Goal: Check status: Check status

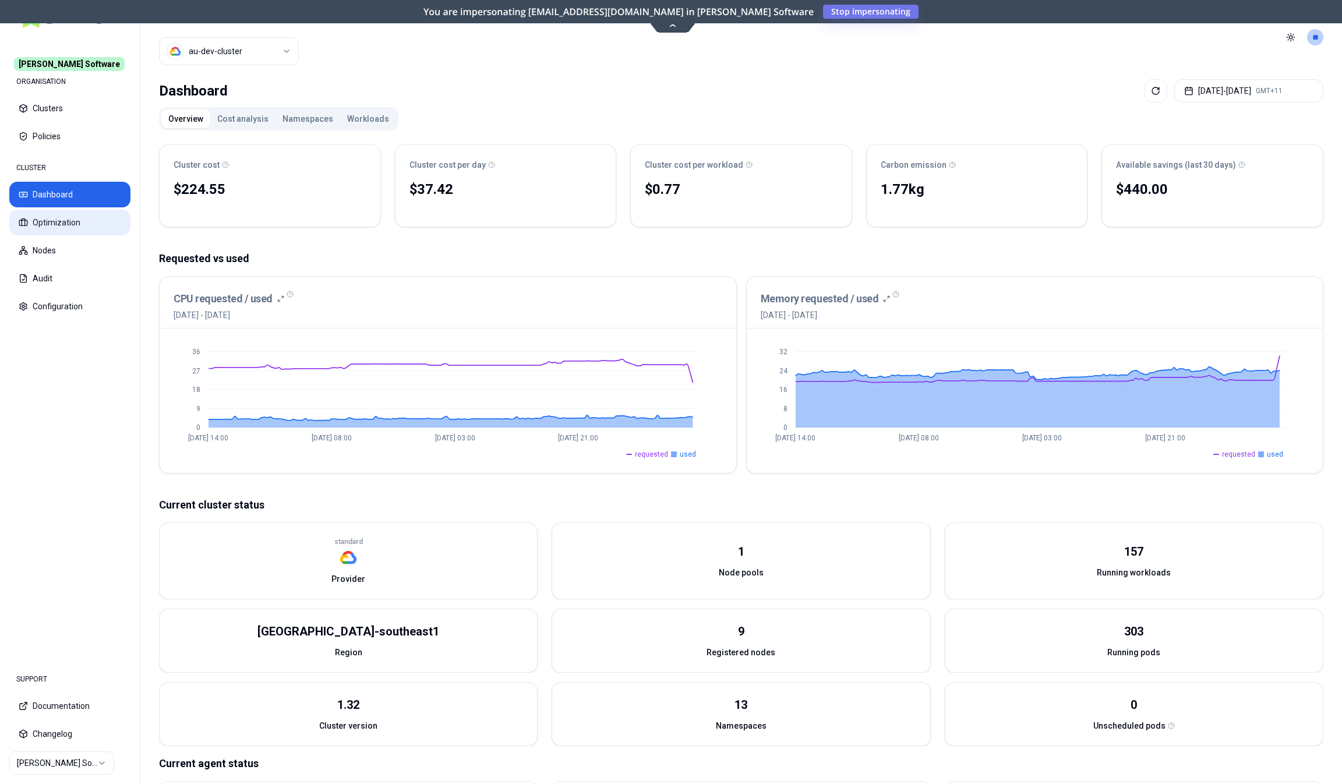
click at [72, 219] on button "Optimization" at bounding box center [69, 223] width 121 height 26
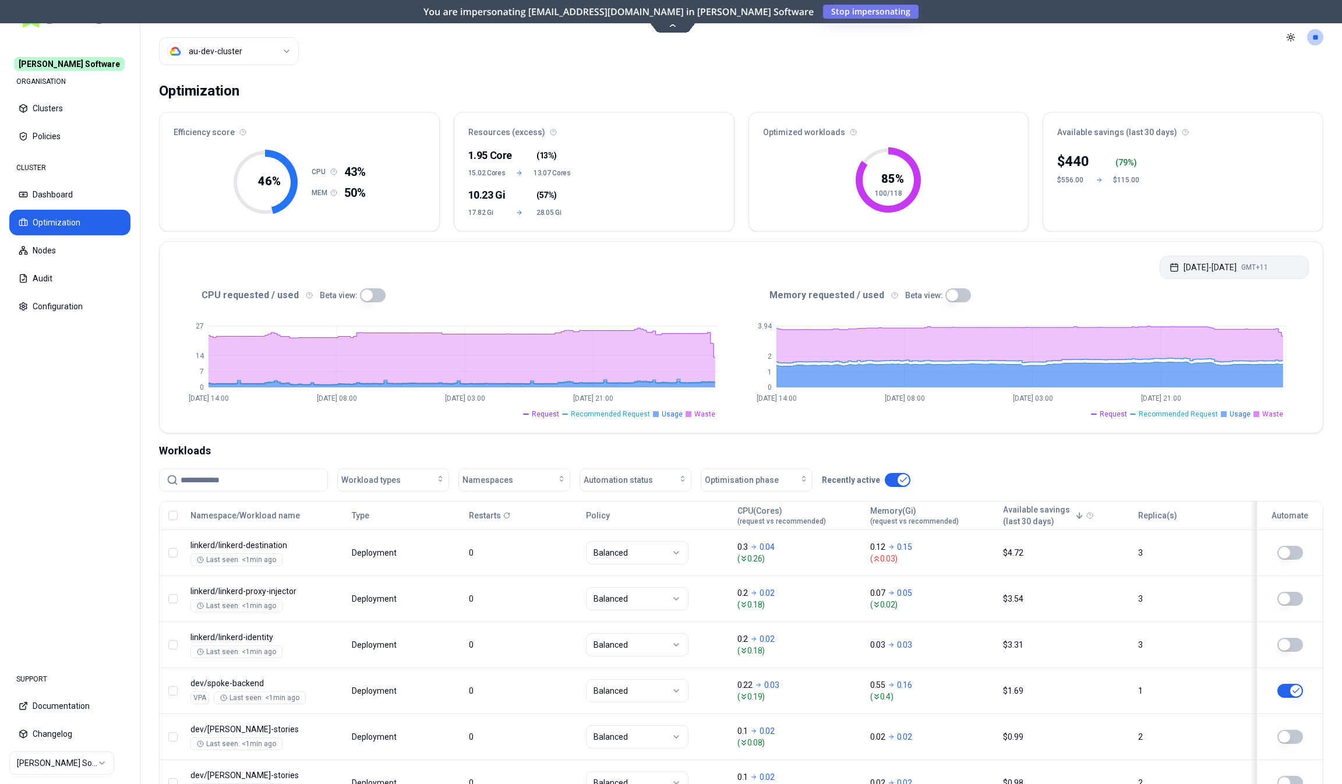
click at [1287, 260] on button "[DATE] - [DATE] GMT+11" at bounding box center [1234, 267] width 149 height 23
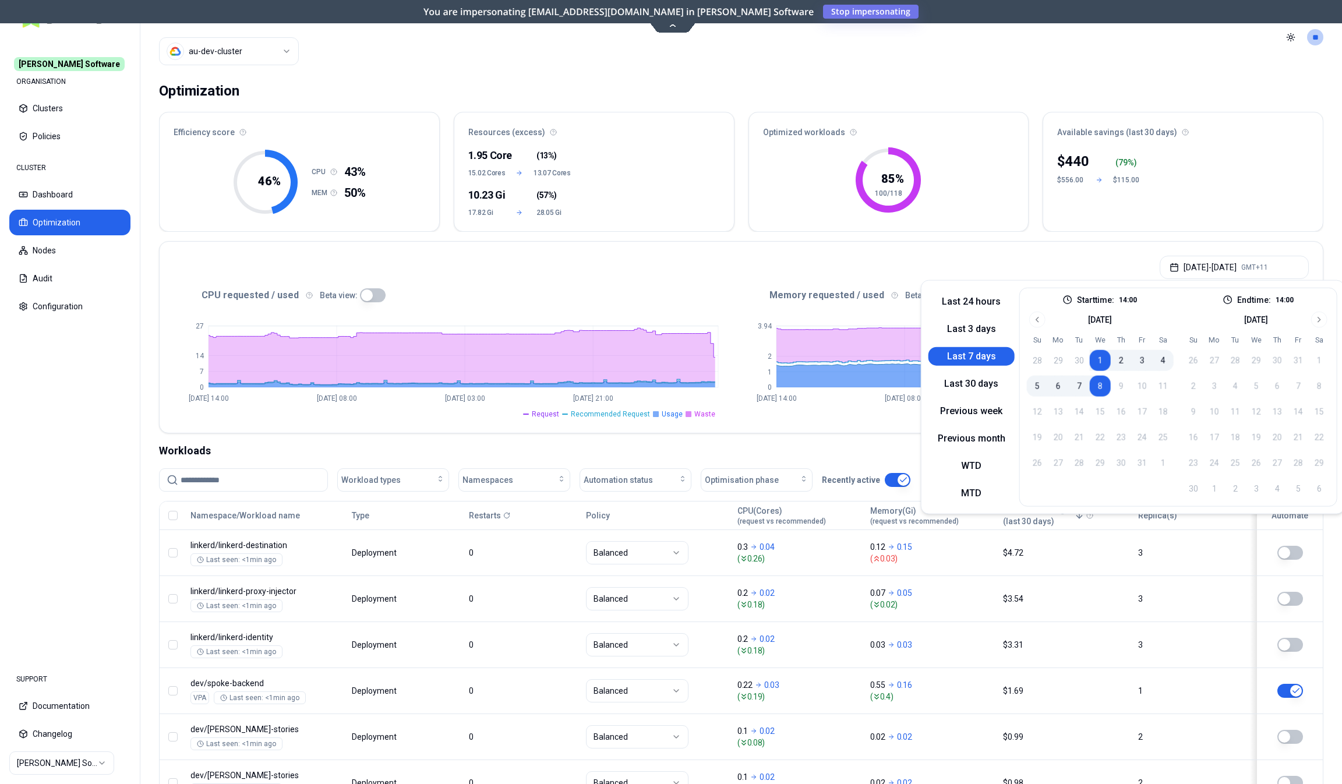
click at [974, 349] on button "Last 7 days" at bounding box center [971, 356] width 86 height 19
click at [1289, 299] on p "14:00" at bounding box center [1284, 299] width 18 height 9
click at [980, 301] on button "Last 24 hours" at bounding box center [971, 301] width 86 height 19
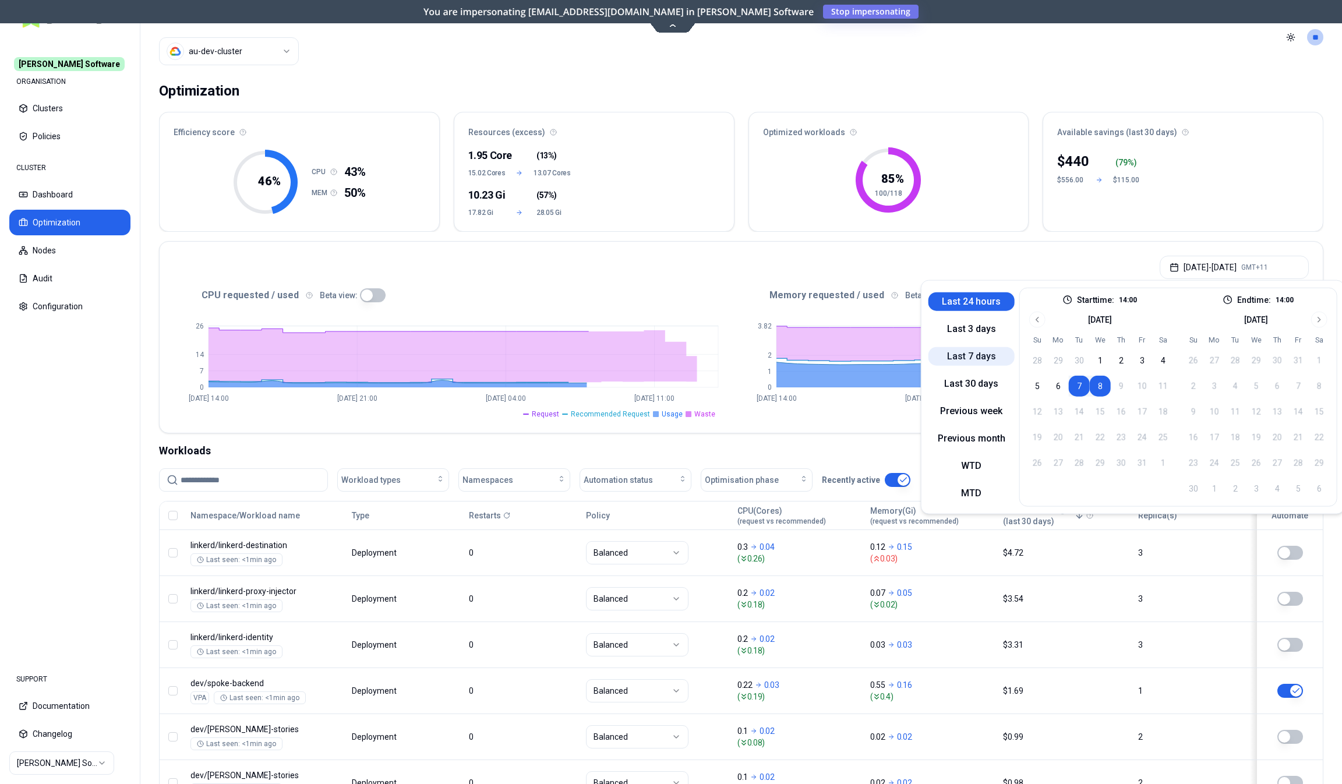
click at [978, 356] on button "Last 7 days" at bounding box center [971, 356] width 86 height 19
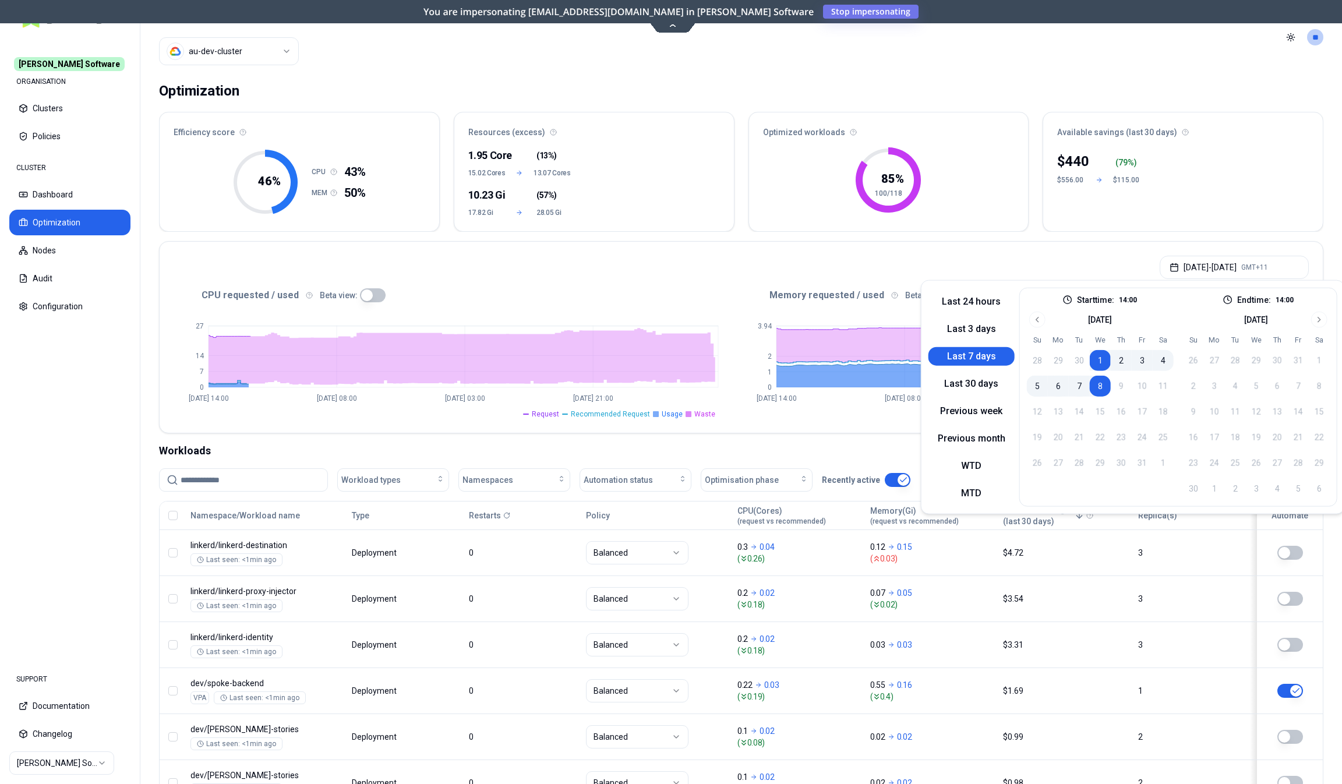
click at [962, 260] on div "[DATE] - [DATE] GMT+11" at bounding box center [741, 264] width 1163 height 44
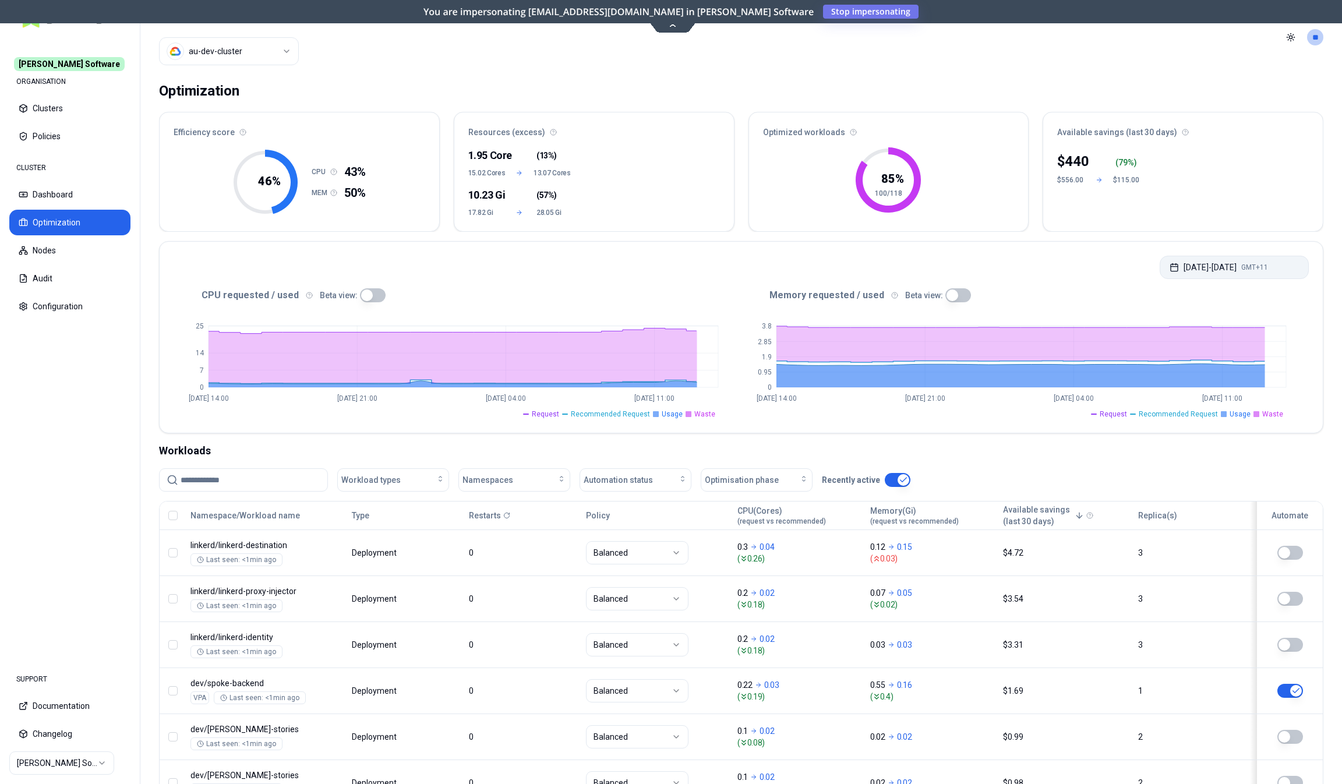
click at [1192, 269] on button "[DATE] - [DATE] GMT+11" at bounding box center [1234, 267] width 149 height 23
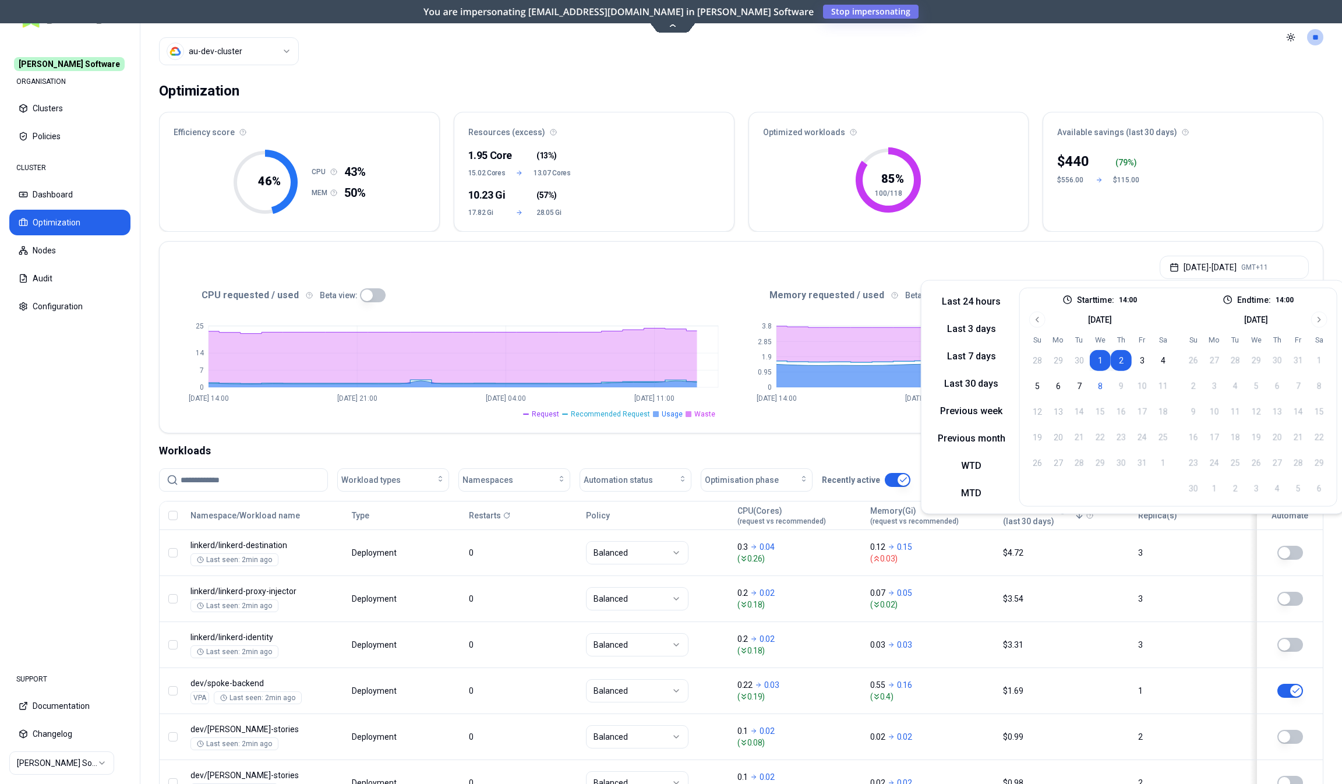
click at [987, 267] on div "[DATE] - [DATE] GMT+11" at bounding box center [741, 264] width 1163 height 44
